Goal: Transaction & Acquisition: Purchase product/service

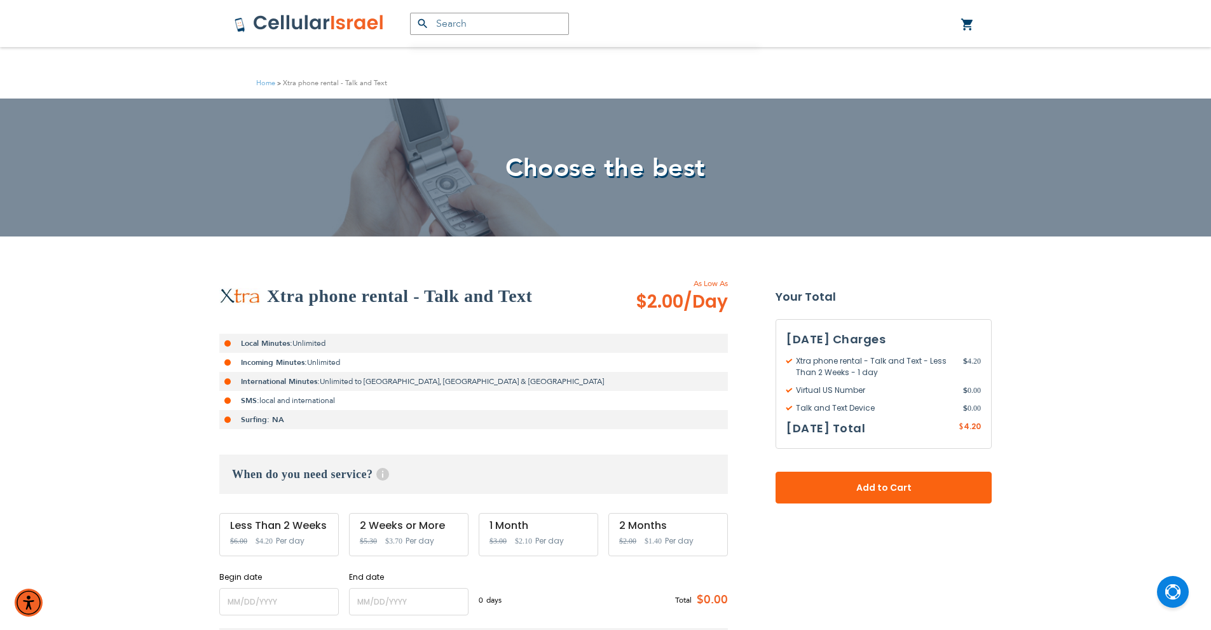
scroll to position [64, 0]
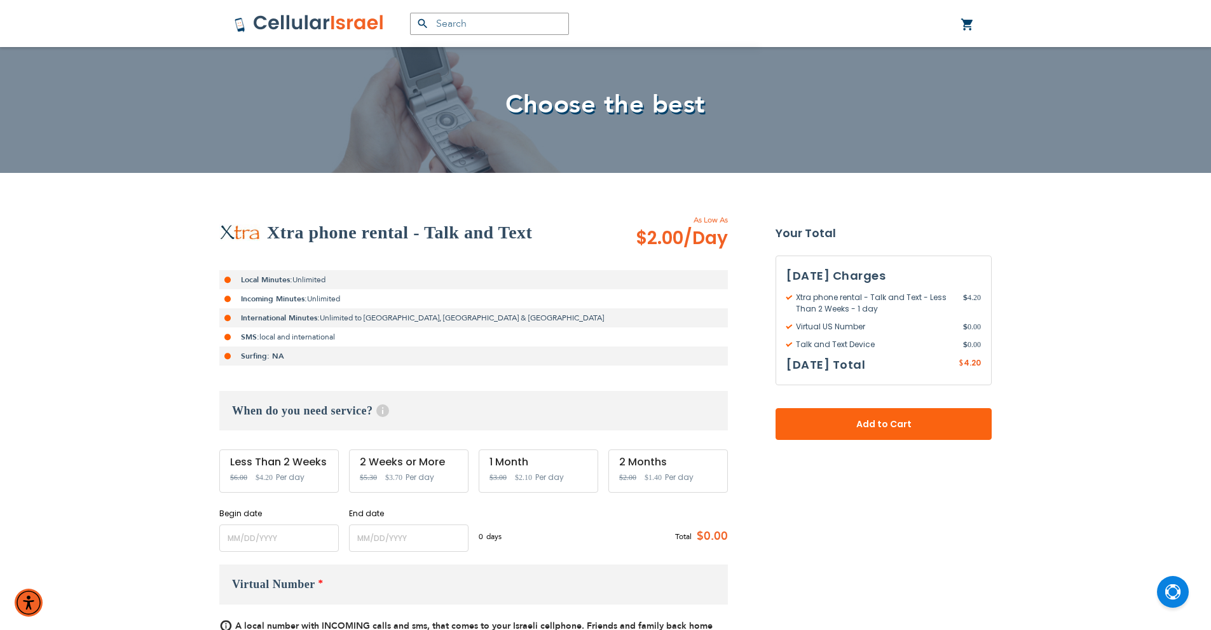
click at [422, 476] on span "Per day" at bounding box center [420, 477] width 29 height 11
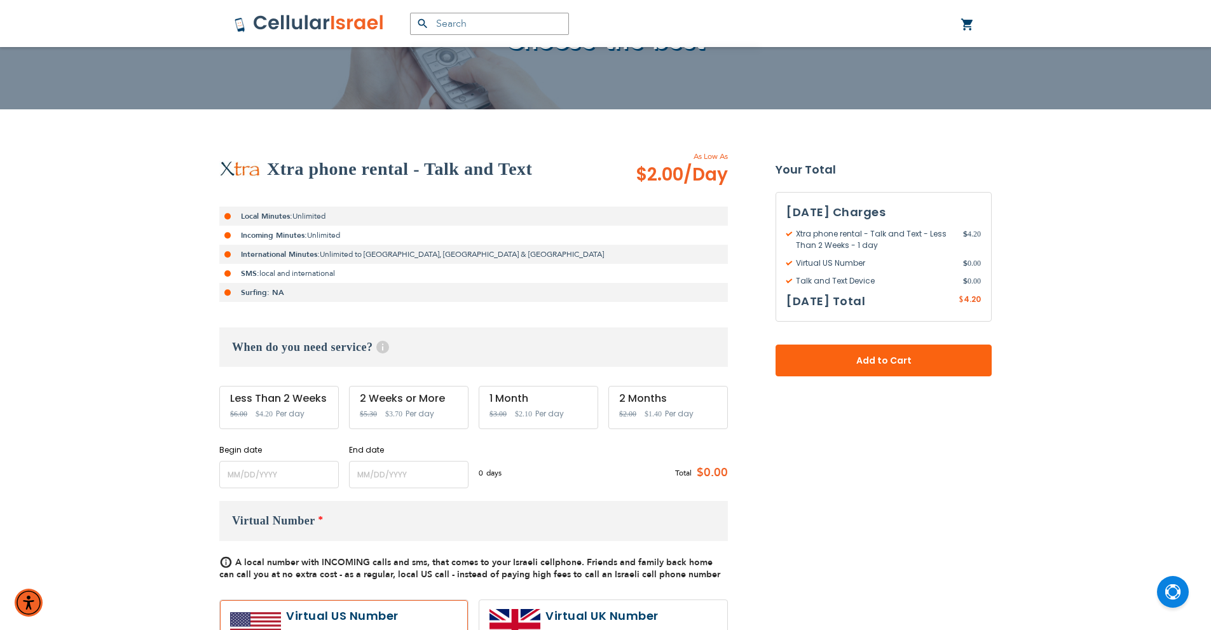
scroll to position [191, 0]
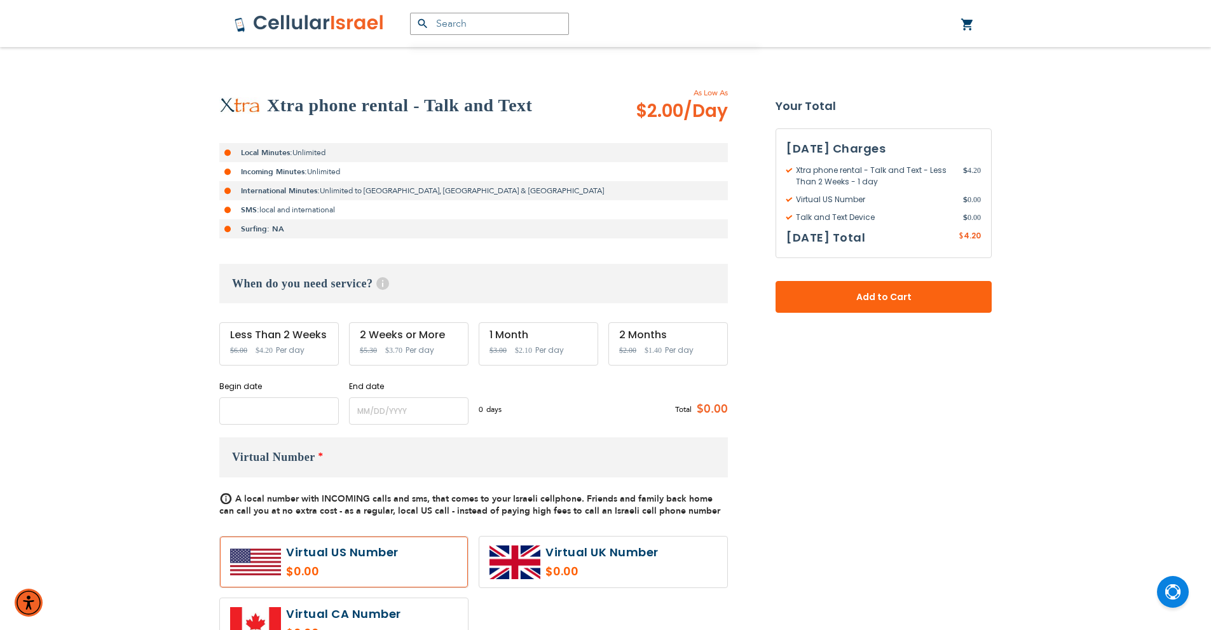
click at [299, 413] on input "name" at bounding box center [279, 410] width 120 height 27
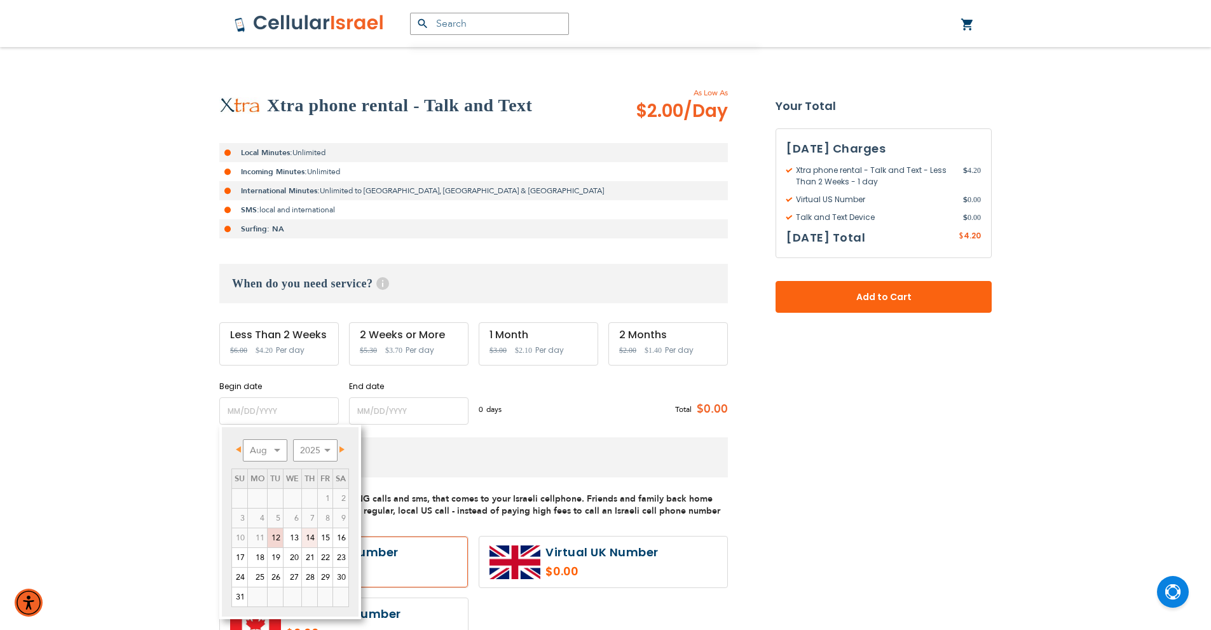
click at [315, 539] on link "14" at bounding box center [309, 537] width 15 height 19
type input "[DATE]"
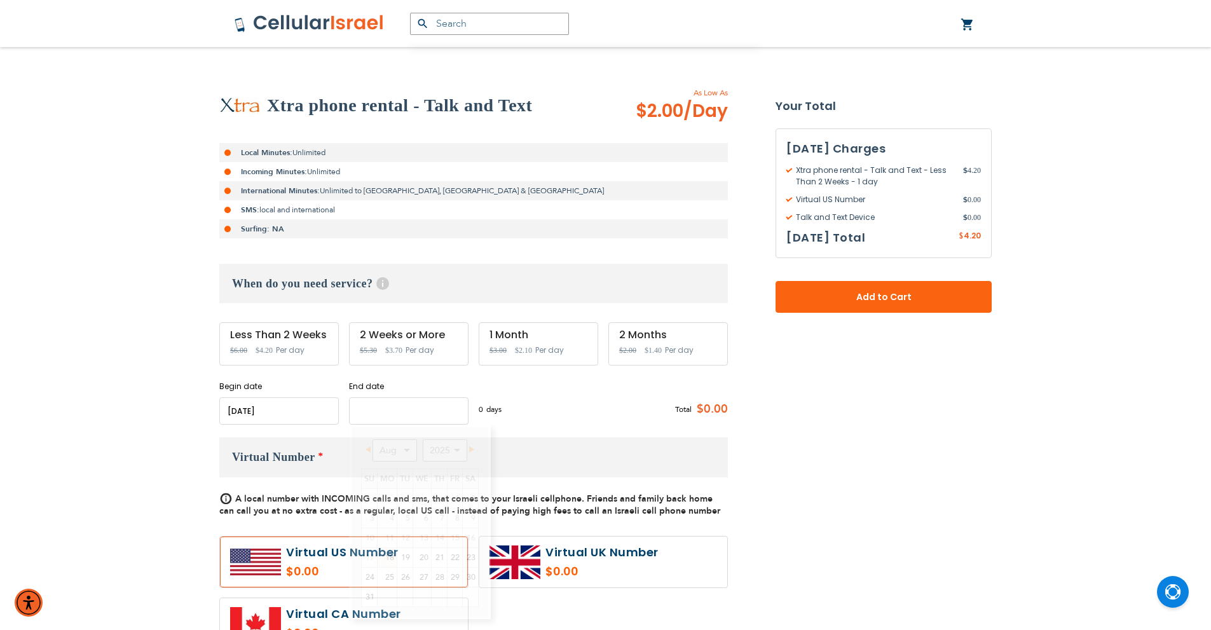
click at [395, 414] on input "name" at bounding box center [409, 410] width 120 height 27
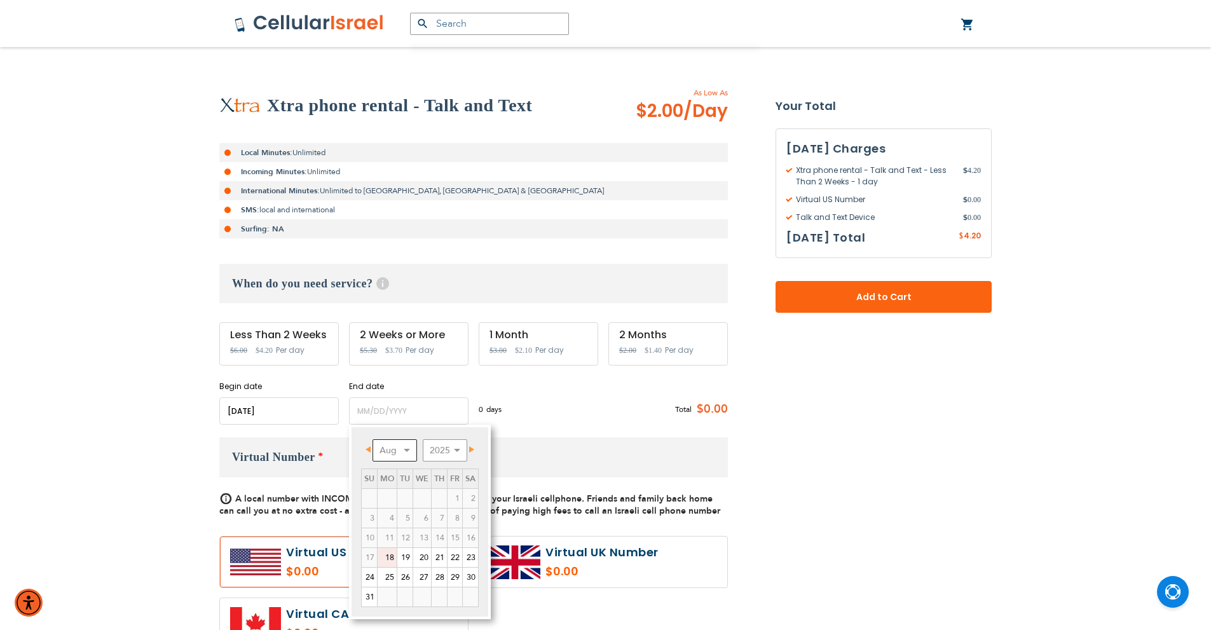
click at [409, 451] on select "Aug Sep Oct Nov Dec" at bounding box center [395, 450] width 45 height 22
click at [367, 449] on span "Prev" at bounding box center [368, 449] width 5 height 6
click at [369, 594] on link "31" at bounding box center [369, 596] width 15 height 19
type input "[DATE]"
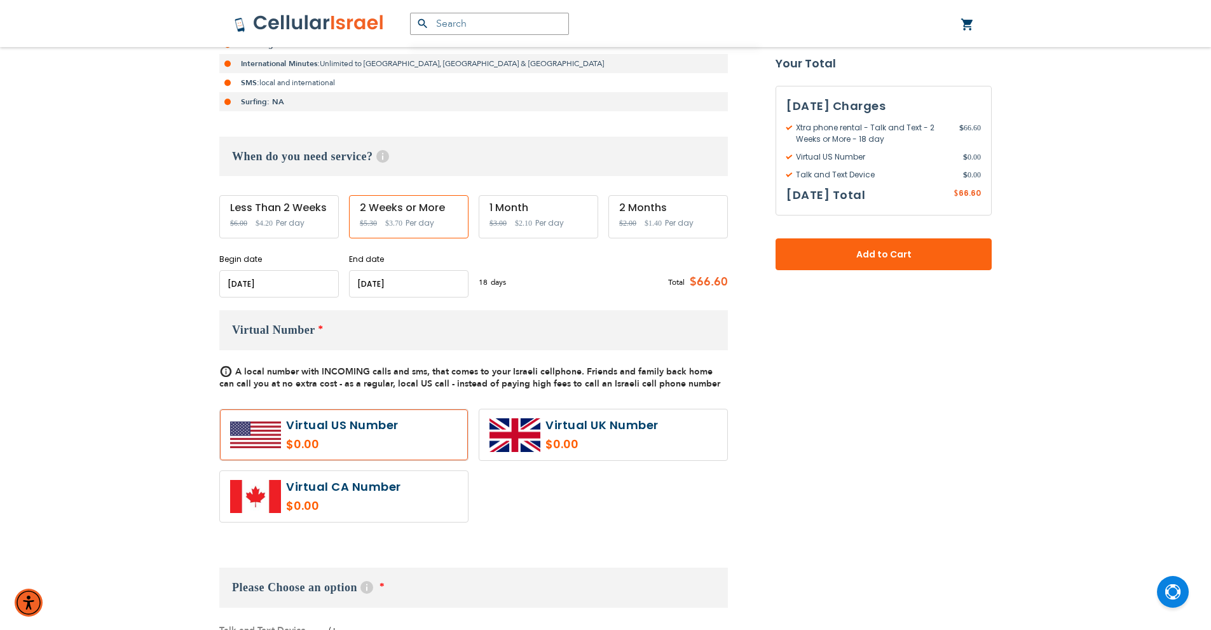
scroll to position [381, 0]
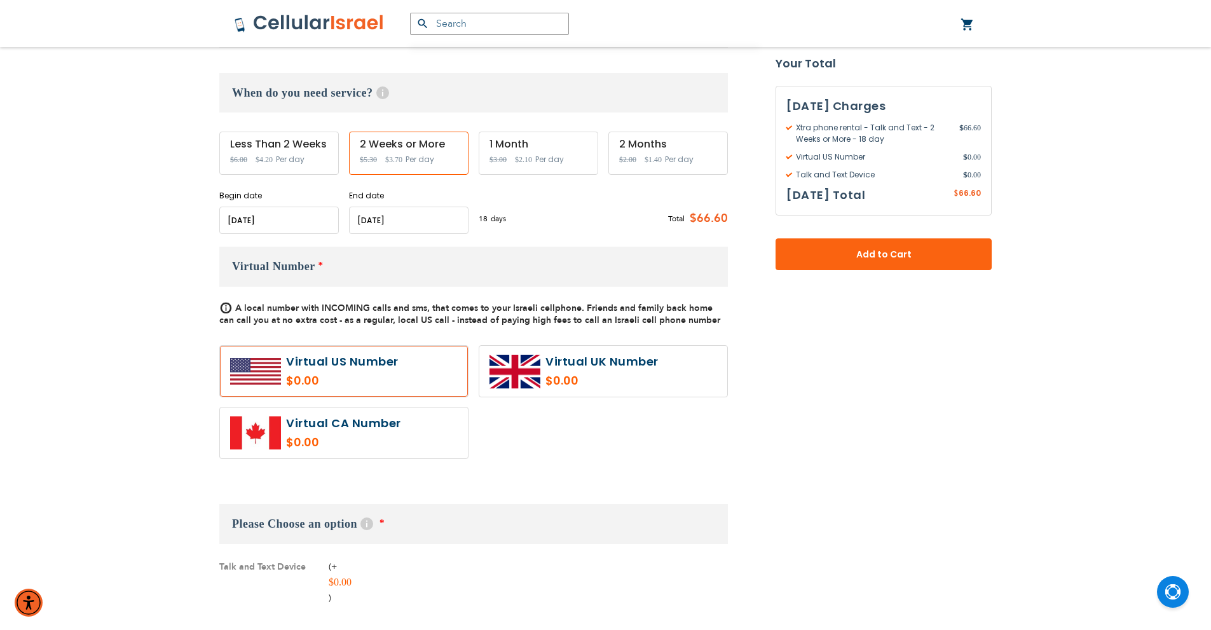
click at [369, 373] on label at bounding box center [344, 371] width 248 height 51
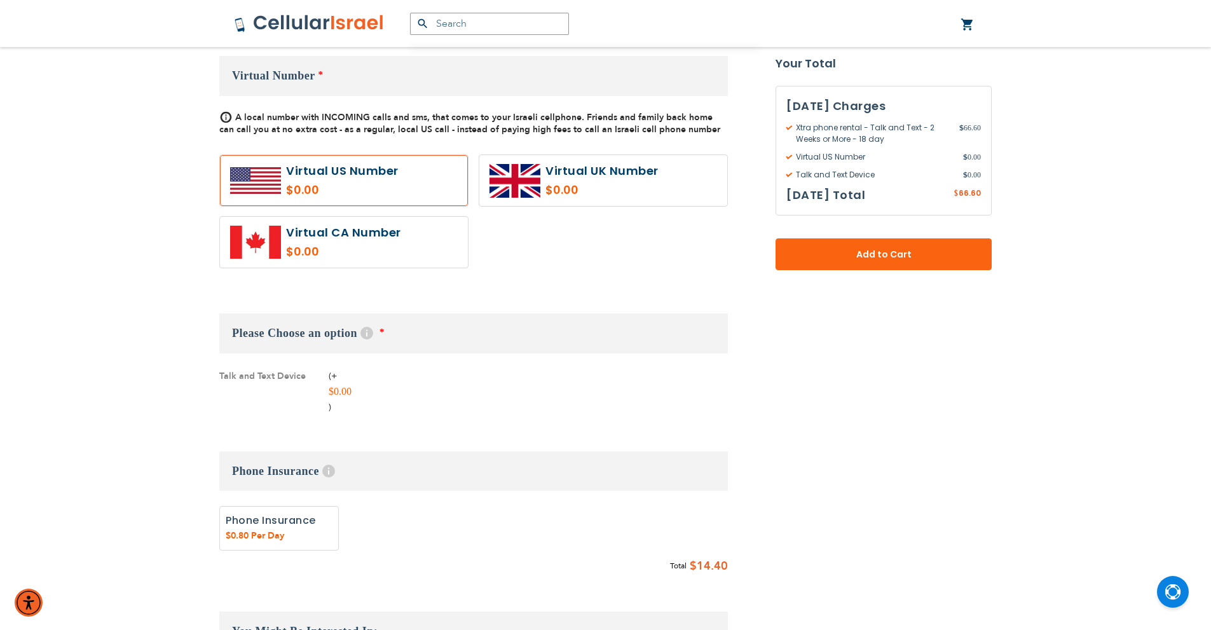
scroll to position [636, 0]
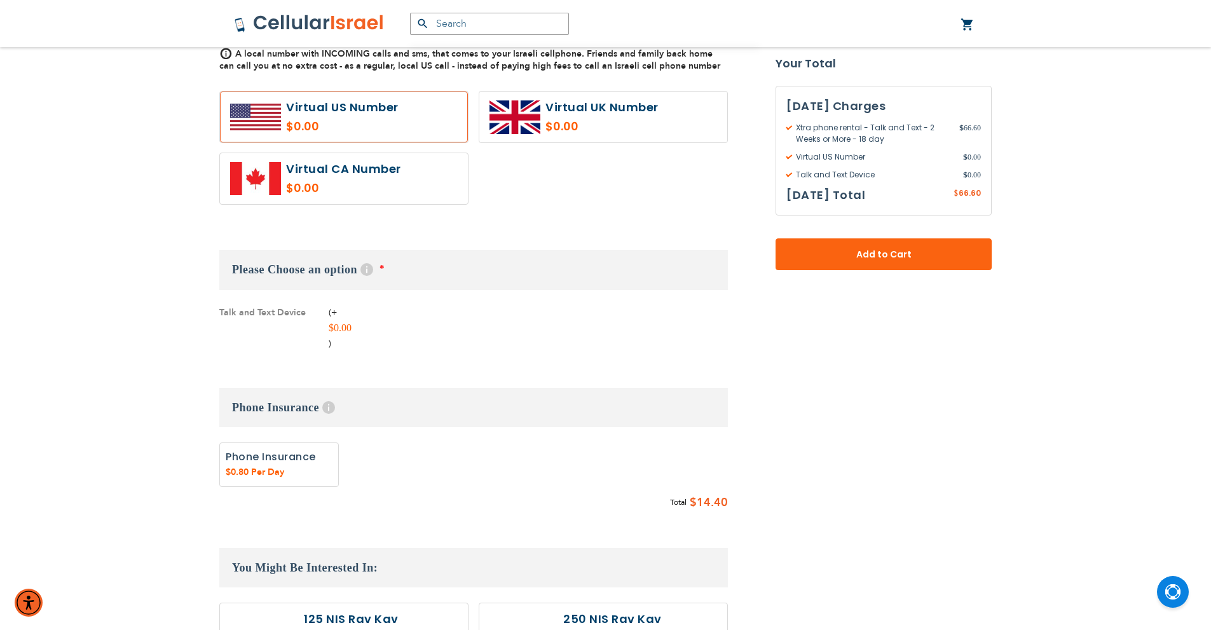
click at [305, 460] on label "Add" at bounding box center [279, 464] width 120 height 45
radio input "true"
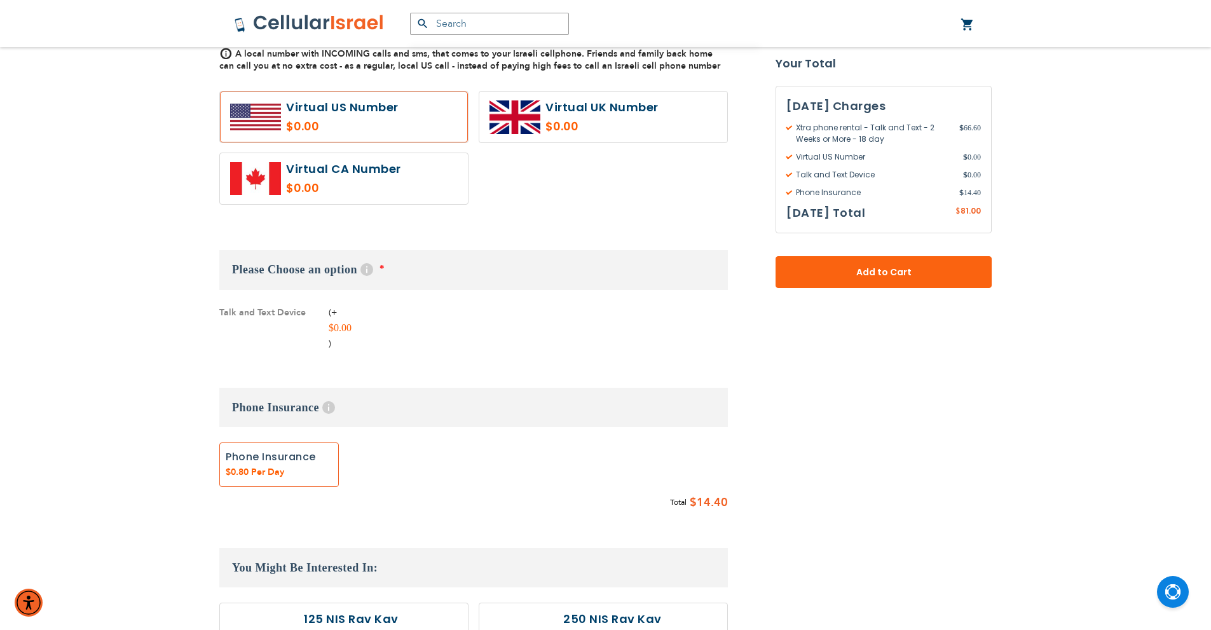
click at [306, 460] on label "Add" at bounding box center [279, 464] width 120 height 45
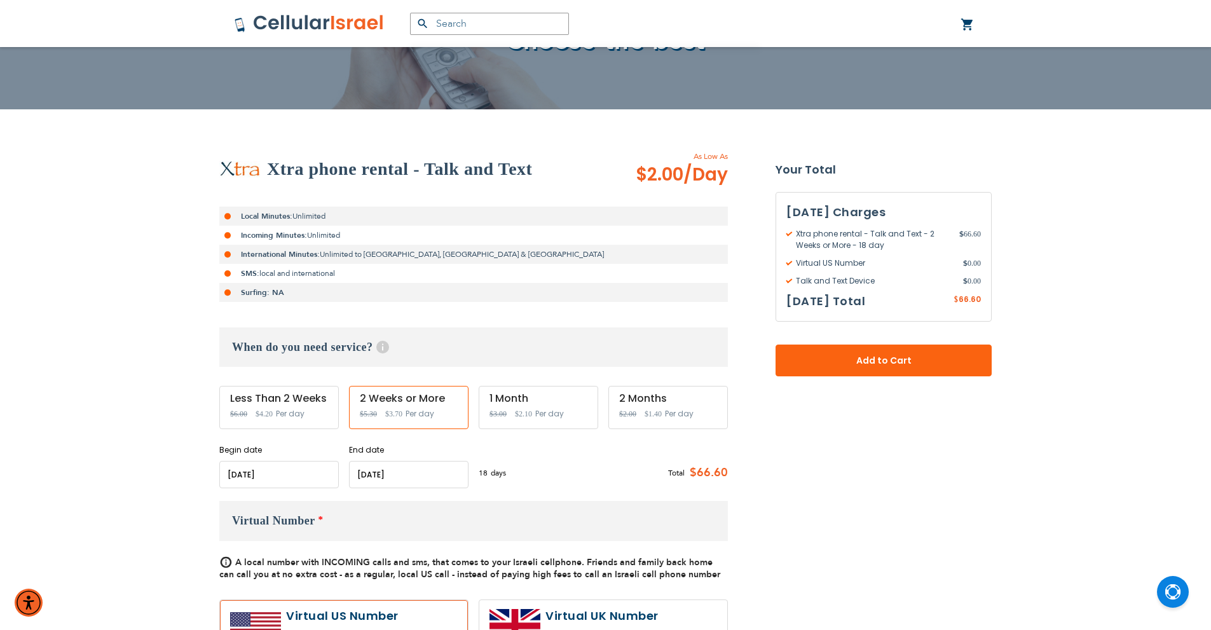
scroll to position [64, 0]
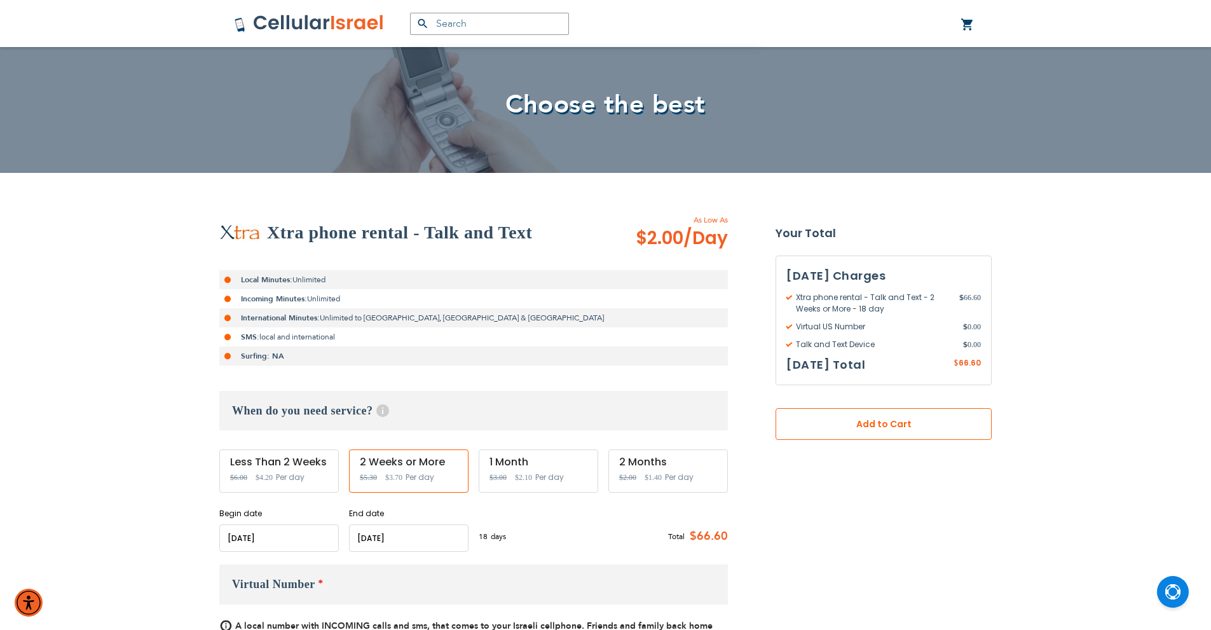
click at [889, 429] on span "Add to Cart" at bounding box center [884, 424] width 132 height 13
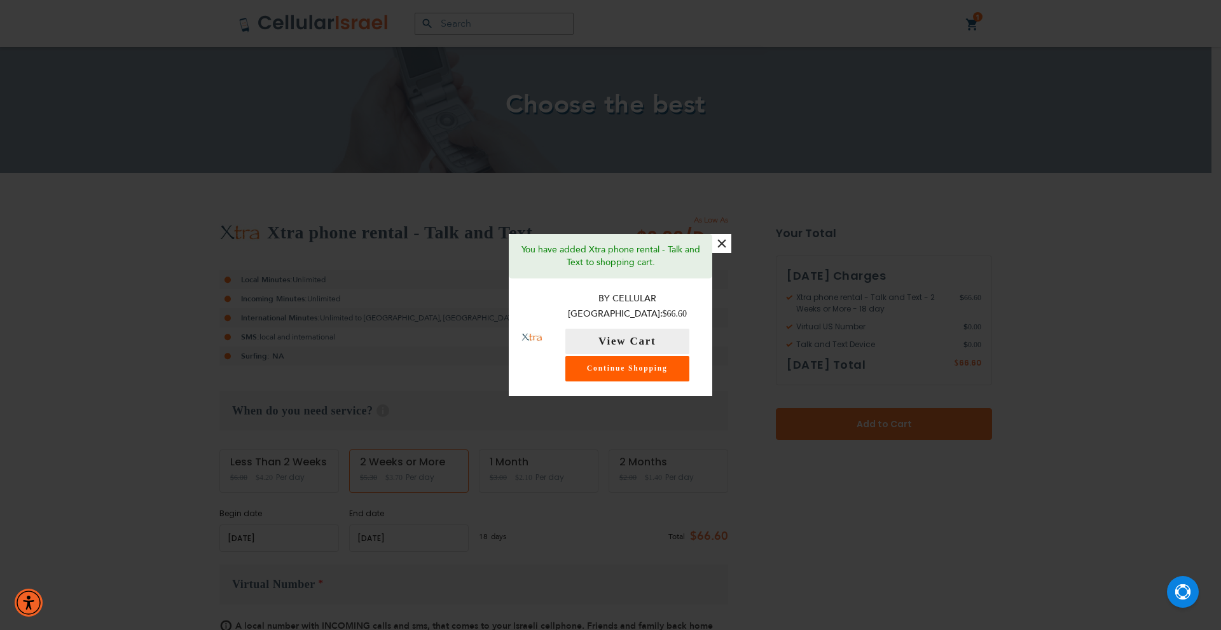
click at [634, 367] on link "Continue Shopping" at bounding box center [627, 368] width 124 height 25
